Goal: Transaction & Acquisition: Purchase product/service

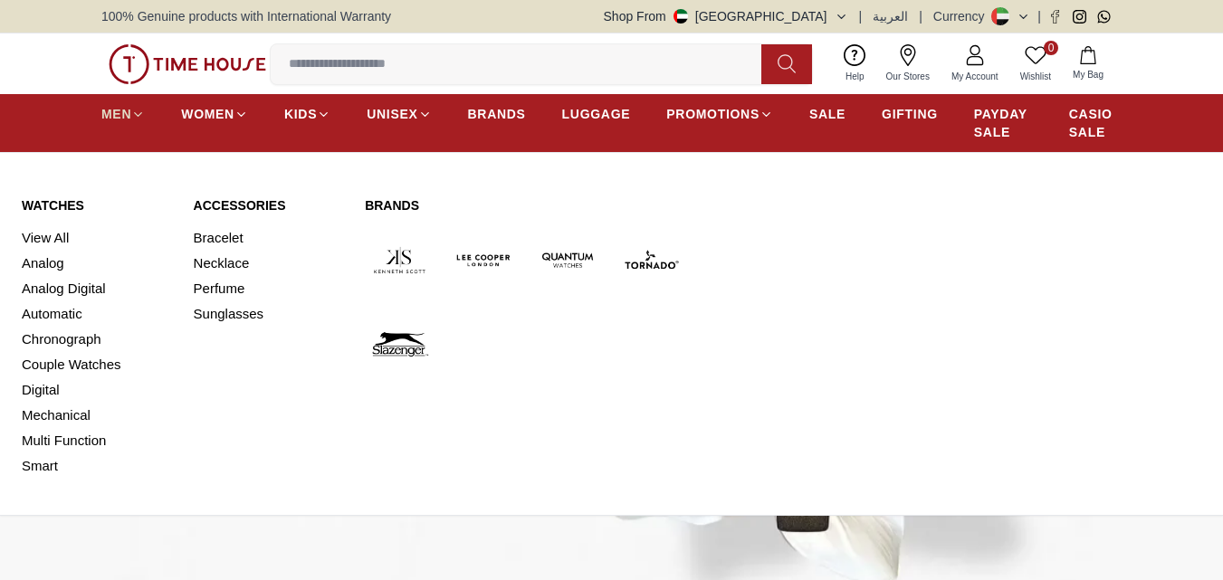
click at [117, 113] on span "MEN" at bounding box center [116, 114] width 30 height 18
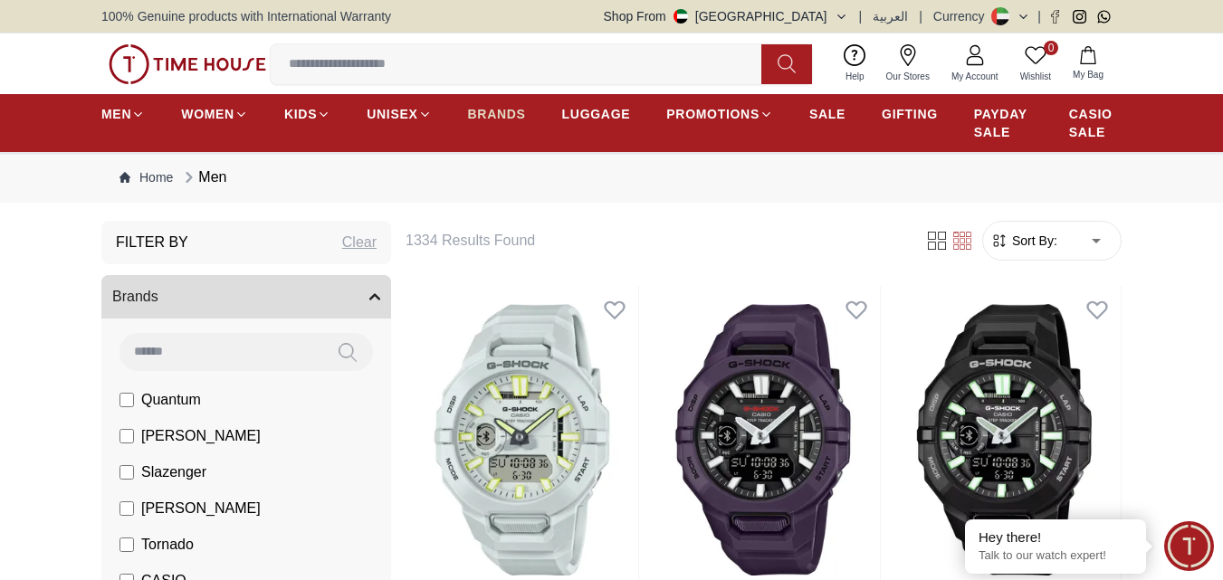
click at [495, 104] on link "BRANDS" at bounding box center [497, 114] width 58 height 33
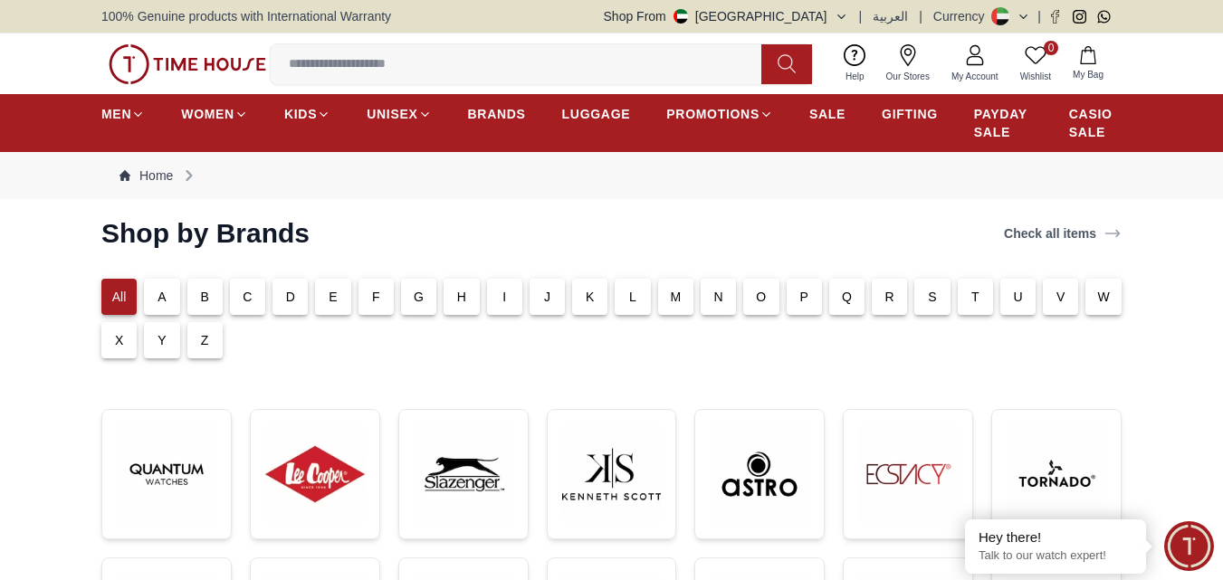
click at [928, 296] on p "S" at bounding box center [932, 297] width 9 height 18
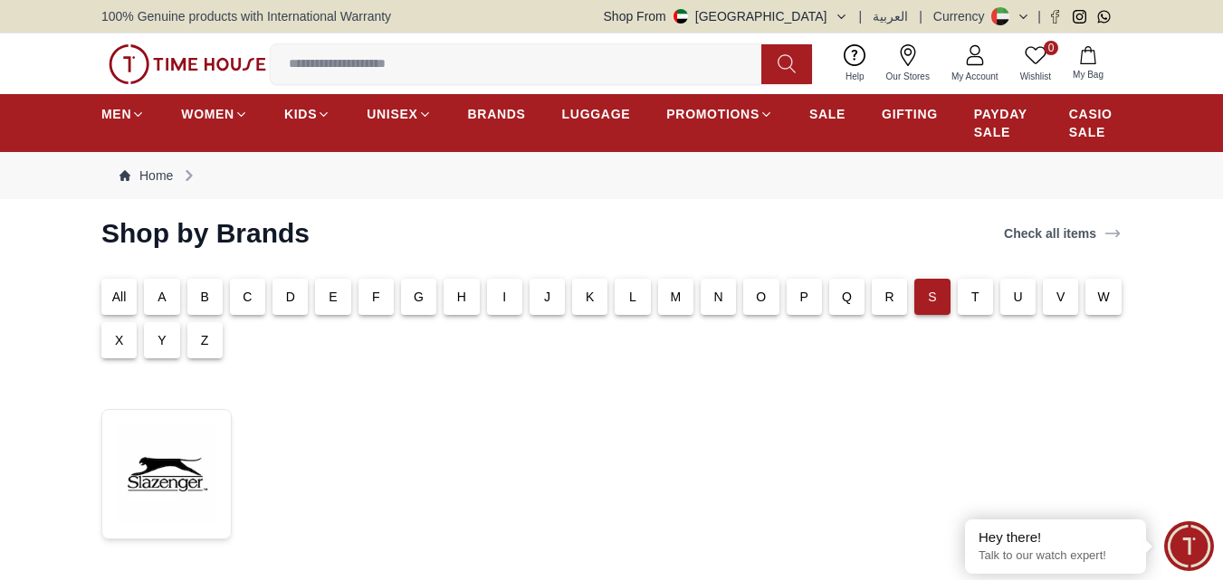
drag, startPoint x: 765, startPoint y: 383, endPoint x: 785, endPoint y: 383, distance: 19.9
click at [766, 383] on section "Shop by Brands Check all items All A B C D E F G H I J K L M N O P Q R S T U V …" at bounding box center [611, 407] width 1223 height 380
click at [168, 64] on img at bounding box center [188, 64] width 158 height 40
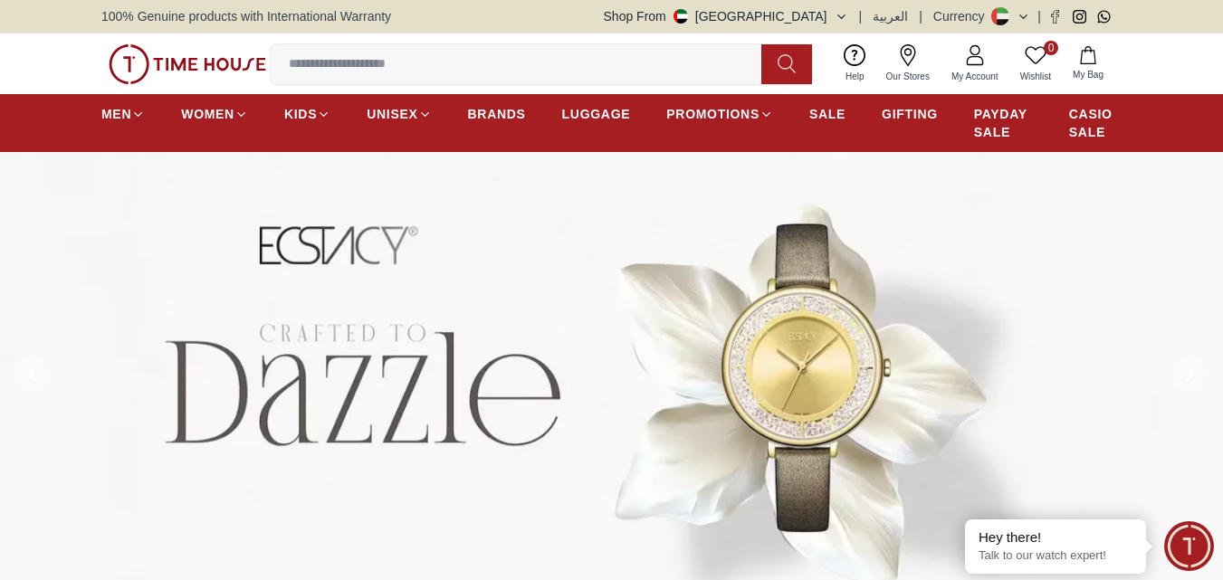
click at [185, 63] on img at bounding box center [188, 64] width 158 height 40
click at [417, 63] on input at bounding box center [523, 64] width 505 height 36
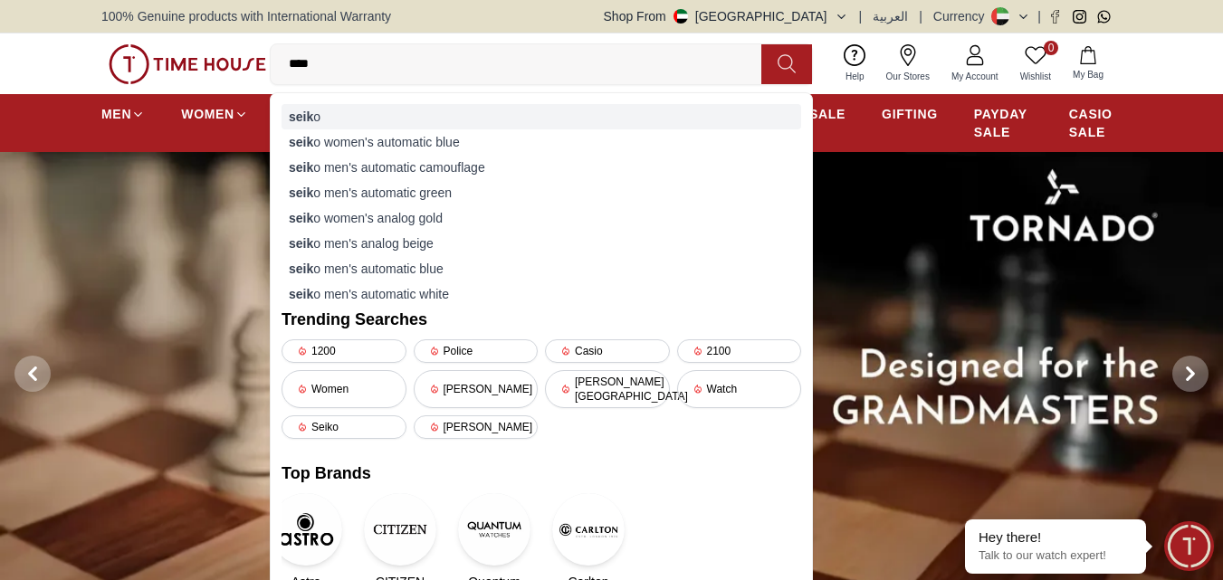
type input "****"
click at [307, 118] on strong "seik" at bounding box center [301, 117] width 24 height 14
